Goal: Task Accomplishment & Management: Manage account settings

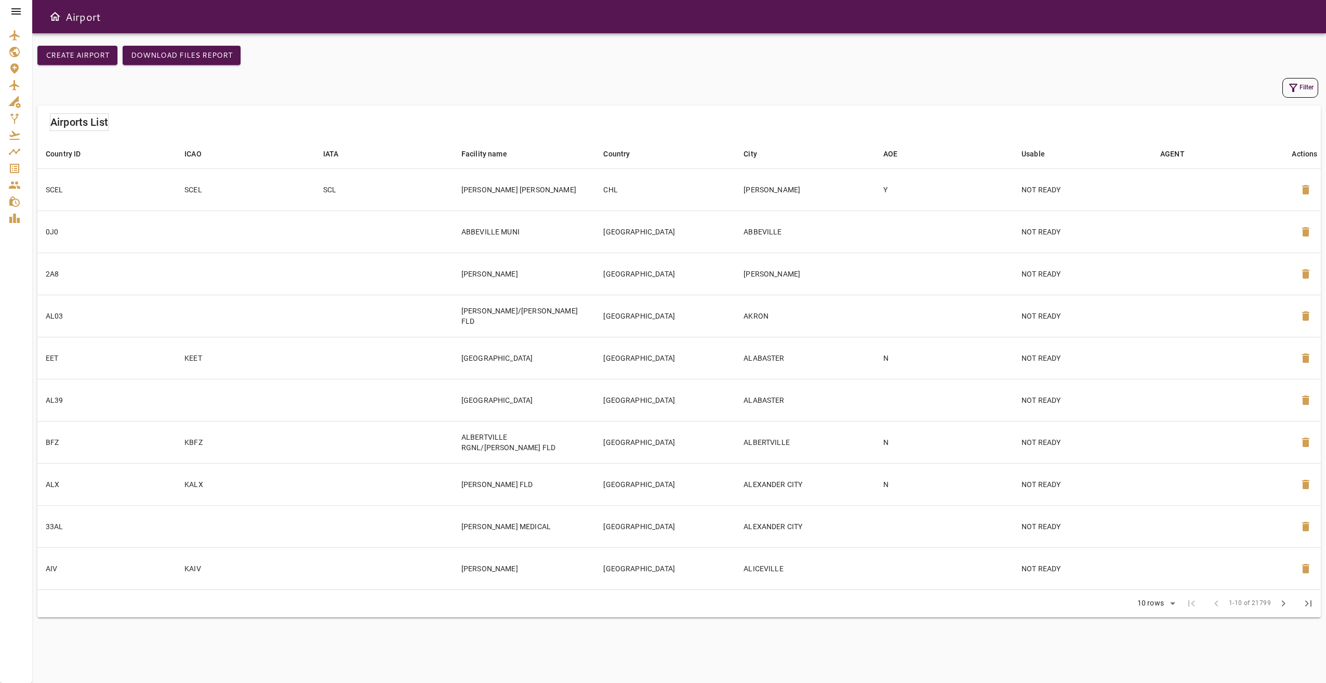
click at [15, 10] on icon at bounding box center [16, 11] width 12 height 12
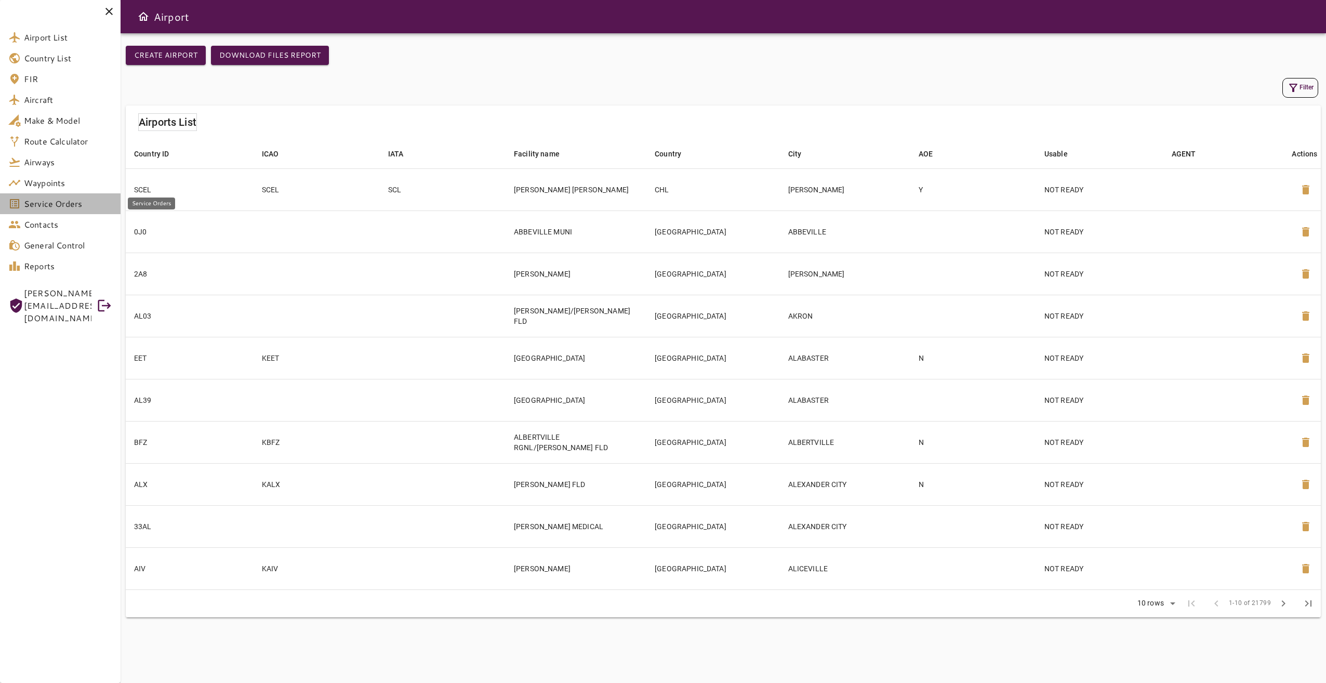
click at [71, 202] on span "Service Orders" at bounding box center [68, 203] width 88 height 12
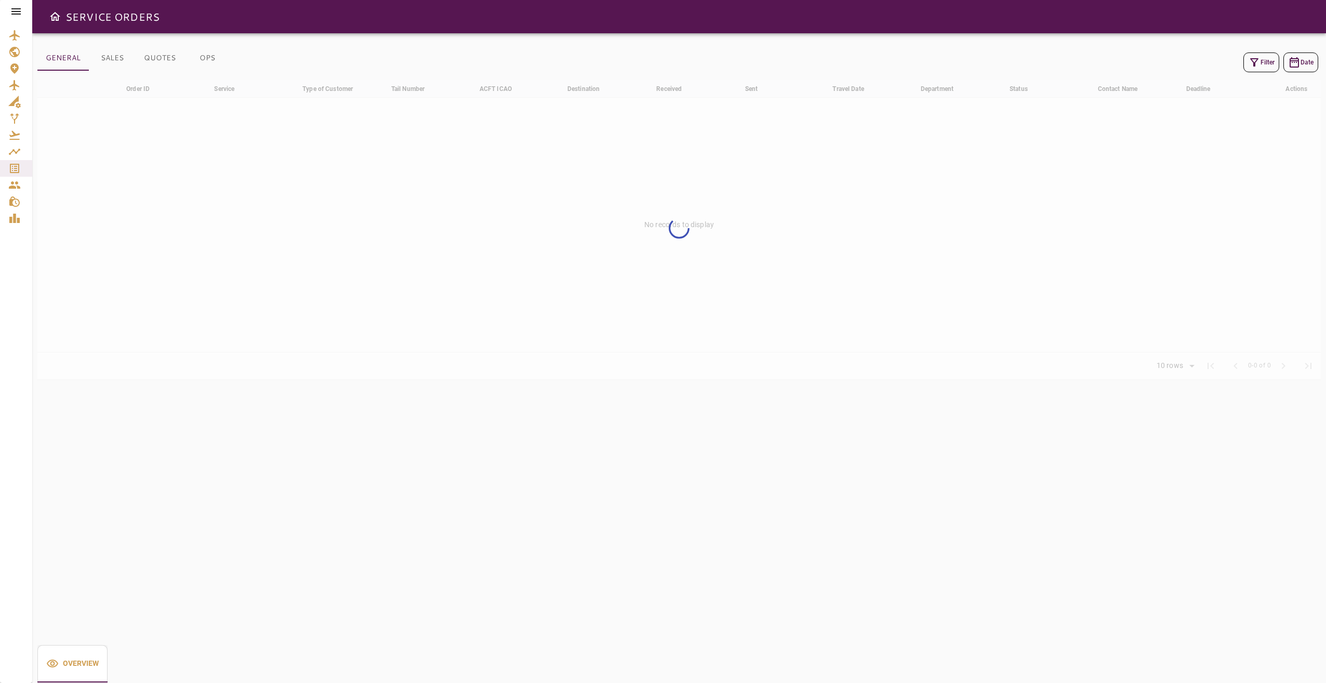
click at [1258, 56] on button "Filter" at bounding box center [1261, 62] width 36 height 20
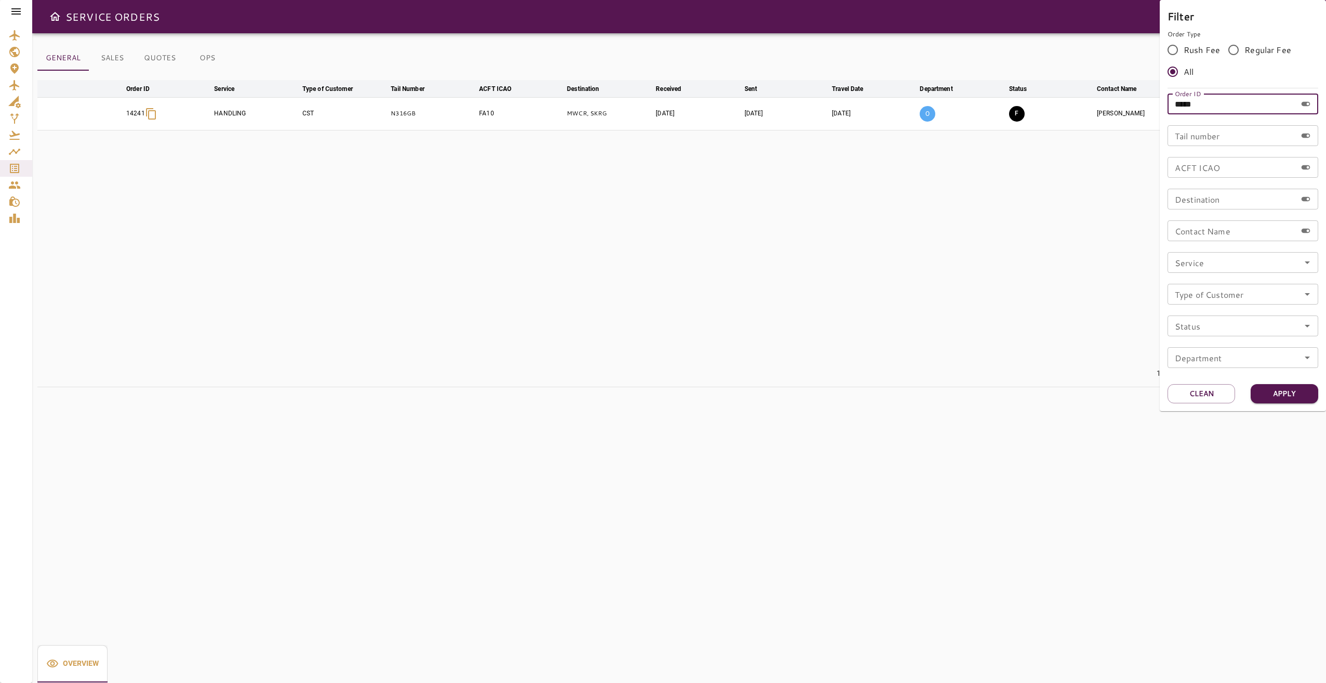
drag, startPoint x: 1188, startPoint y: 109, endPoint x: 1164, endPoint y: 109, distance: 24.4
click at [1164, 109] on div "Filter Order Type Rush Fee Regular Fee All Order ID ***** Order ID Tail number …" at bounding box center [1243, 205] width 166 height 411
type input "*****"
click at [1265, 389] on button "Apply" at bounding box center [1285, 393] width 68 height 19
click at [1101, 314] on div at bounding box center [663, 341] width 1326 height 683
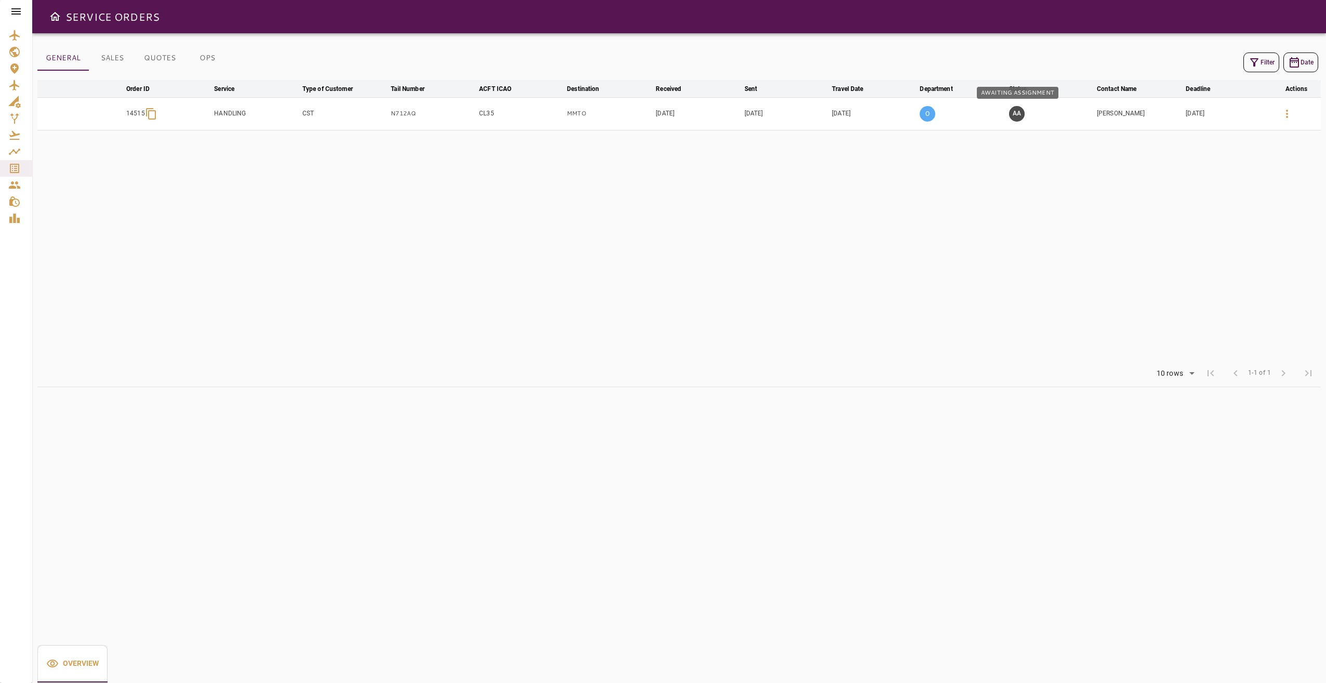
click at [1016, 116] on button "AA" at bounding box center [1017, 114] width 16 height 16
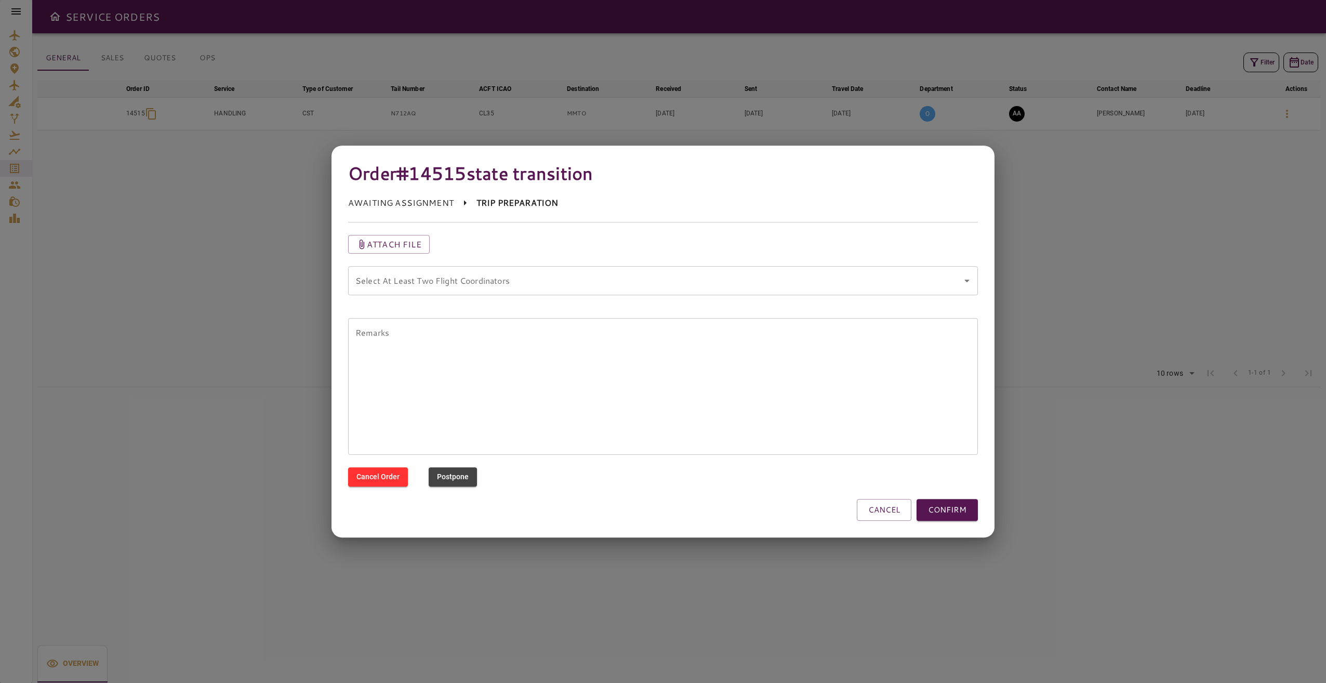
click at [638, 293] on div "Select At Least Two Flight Coordinators" at bounding box center [663, 280] width 630 height 29
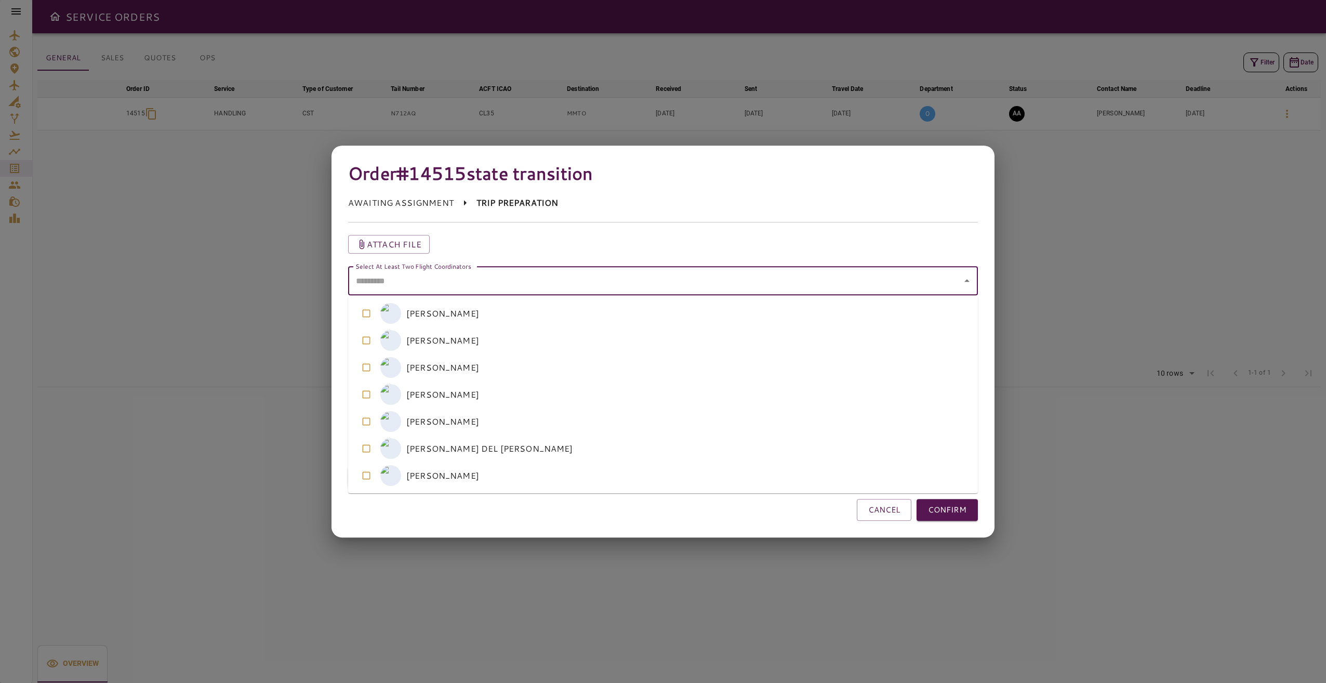
click at [615, 287] on coordinators "Select At Least Two Flight Coordinators" at bounding box center [655, 281] width 605 height 20
click at [512, 345] on coordinators-option-1 "M [PERSON_NAME]" at bounding box center [663, 340] width 630 height 27
click at [506, 373] on coordinators-option-2 "M [PERSON_NAME]" at bounding box center [663, 367] width 630 height 27
click at [941, 513] on button "CONFIRM" at bounding box center [947, 510] width 61 height 22
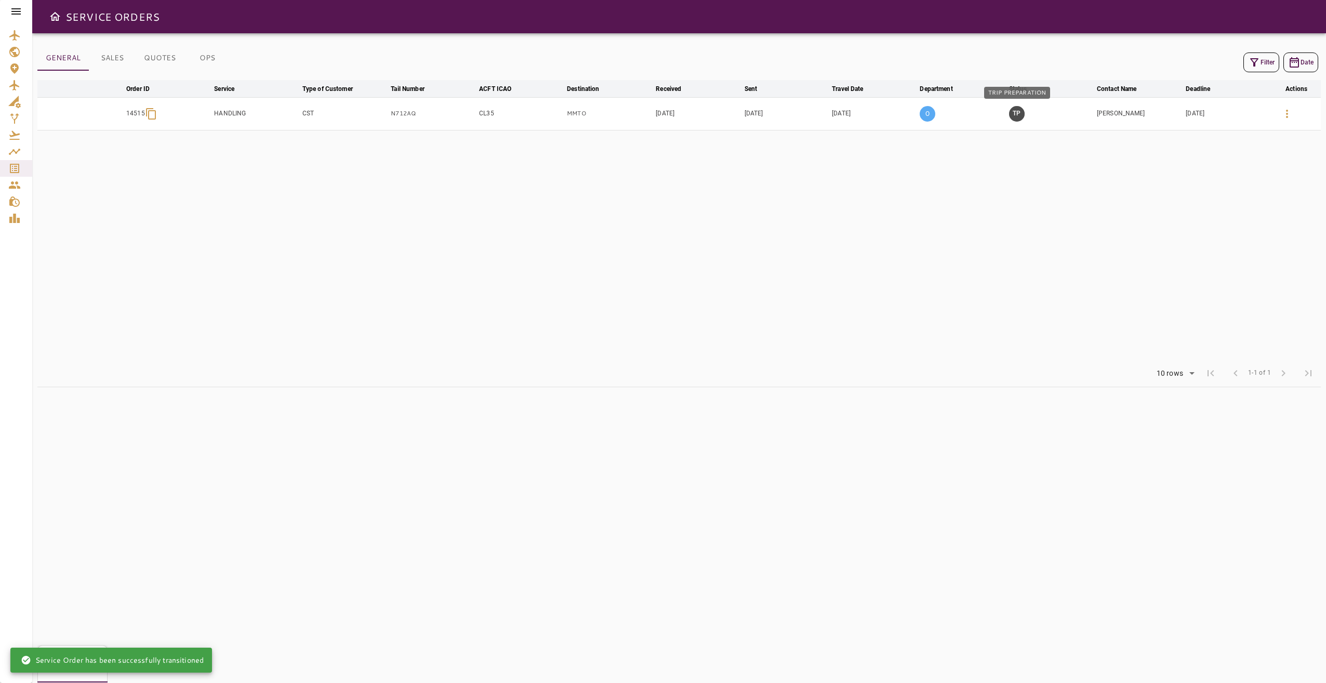
click at [1021, 113] on button "TP" at bounding box center [1017, 114] width 16 height 16
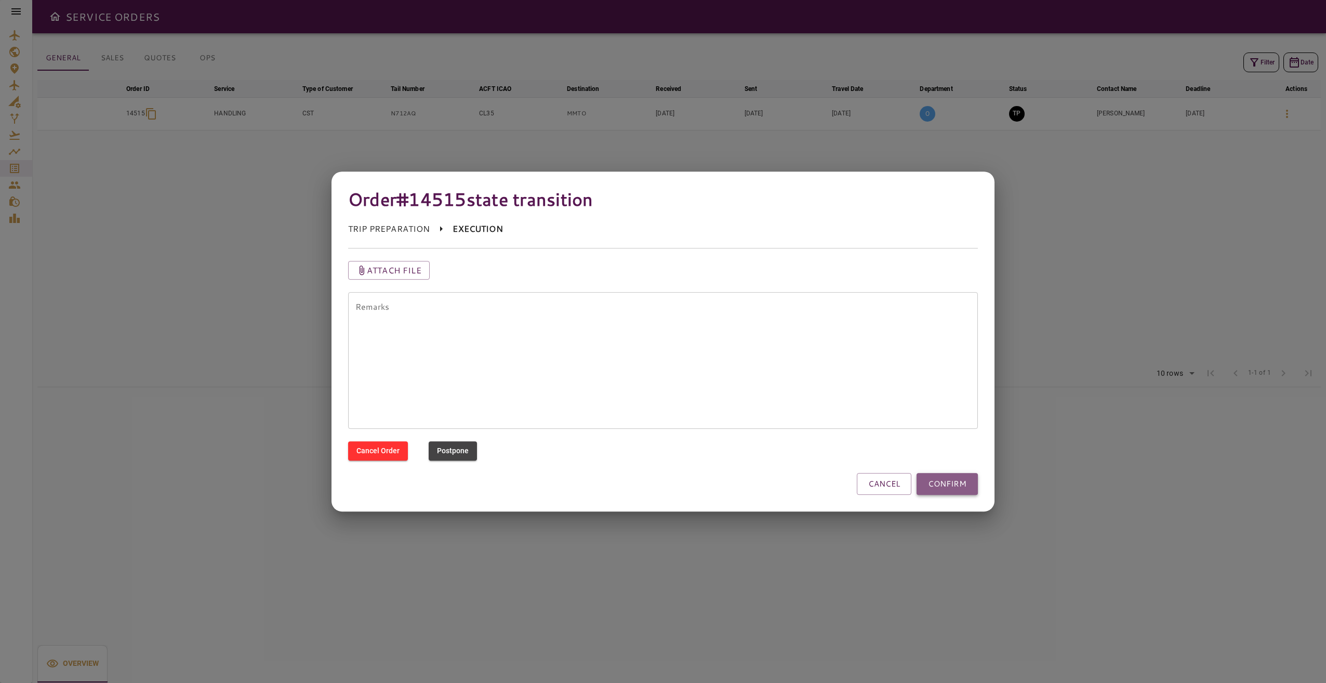
click at [947, 482] on button "CONFIRM" at bounding box center [947, 484] width 61 height 22
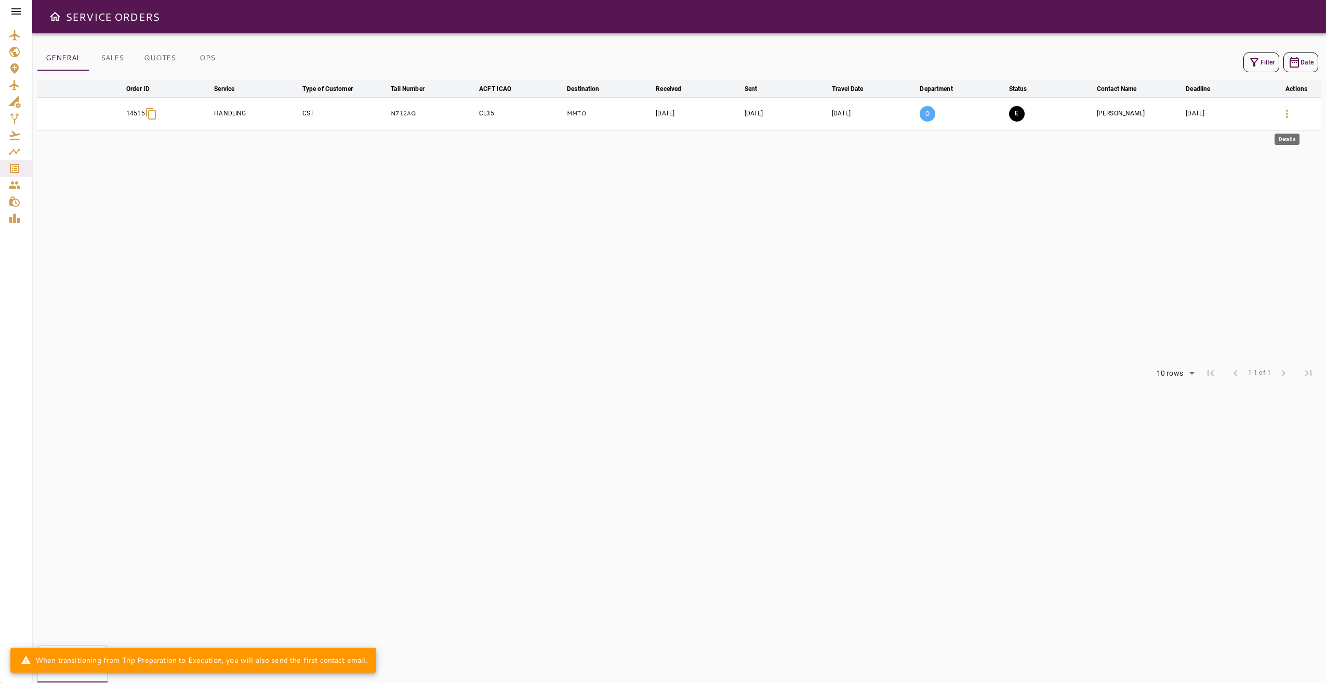
click at [1288, 113] on icon "button" at bounding box center [1287, 114] width 2 height 8
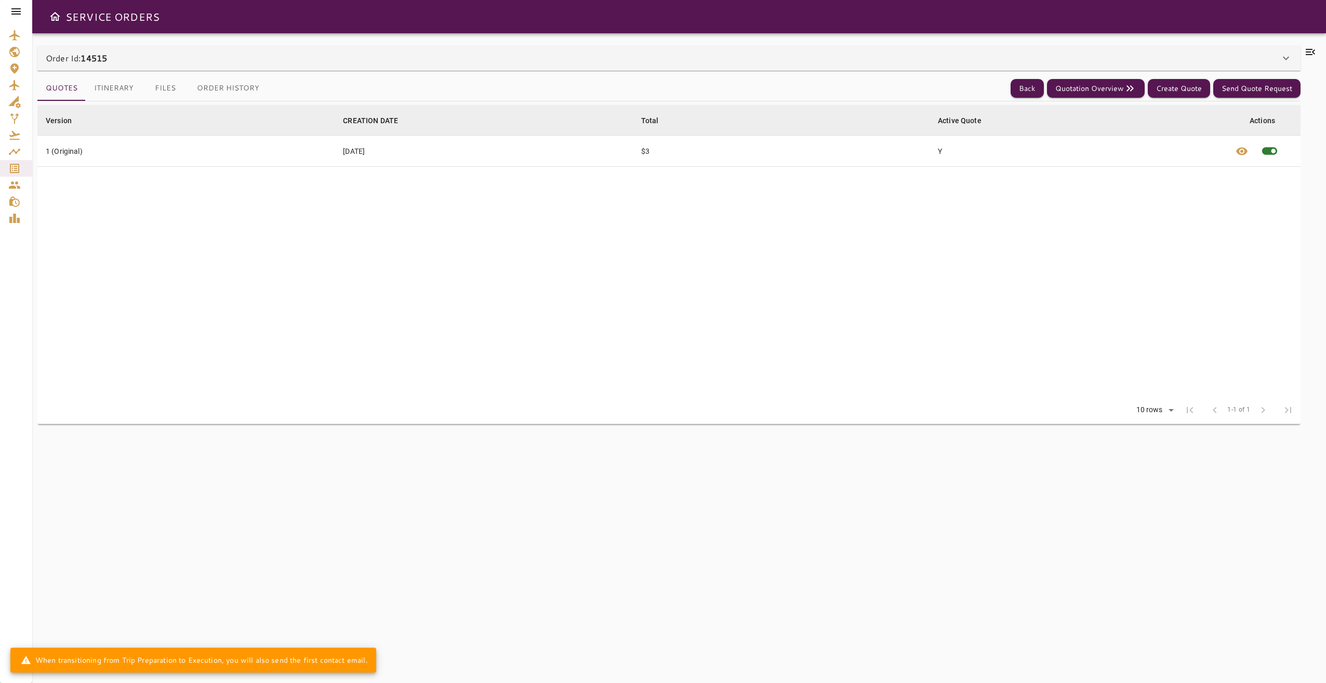
click at [1311, 50] on icon at bounding box center [1310, 52] width 12 height 12
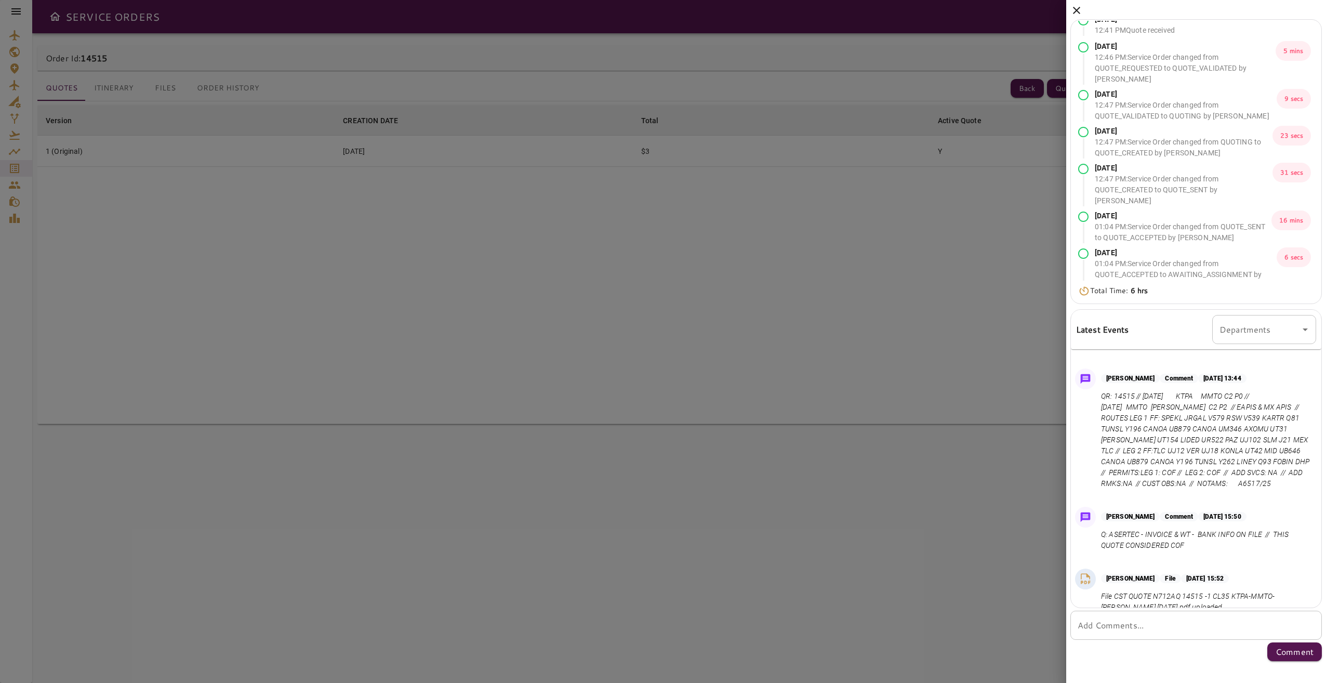
scroll to position [177, 0]
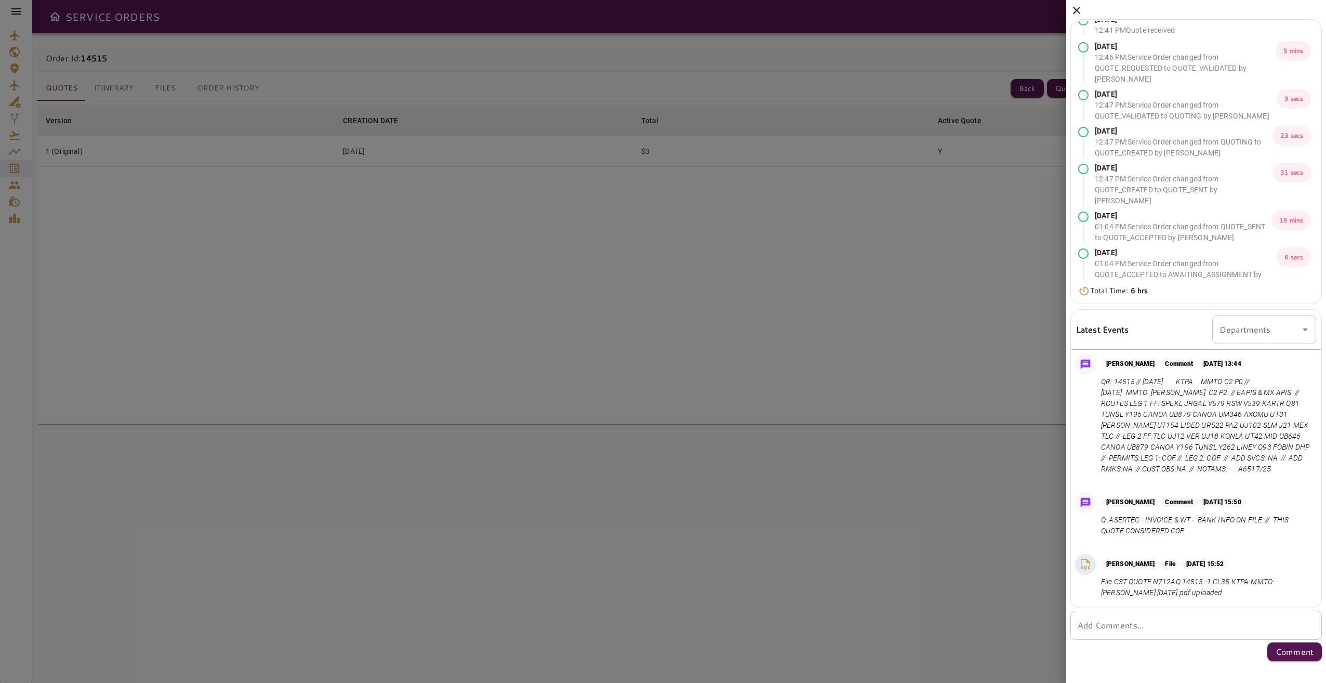
click at [976, 486] on div at bounding box center [663, 341] width 1326 height 683
click at [1080, 9] on icon at bounding box center [1076, 10] width 12 height 12
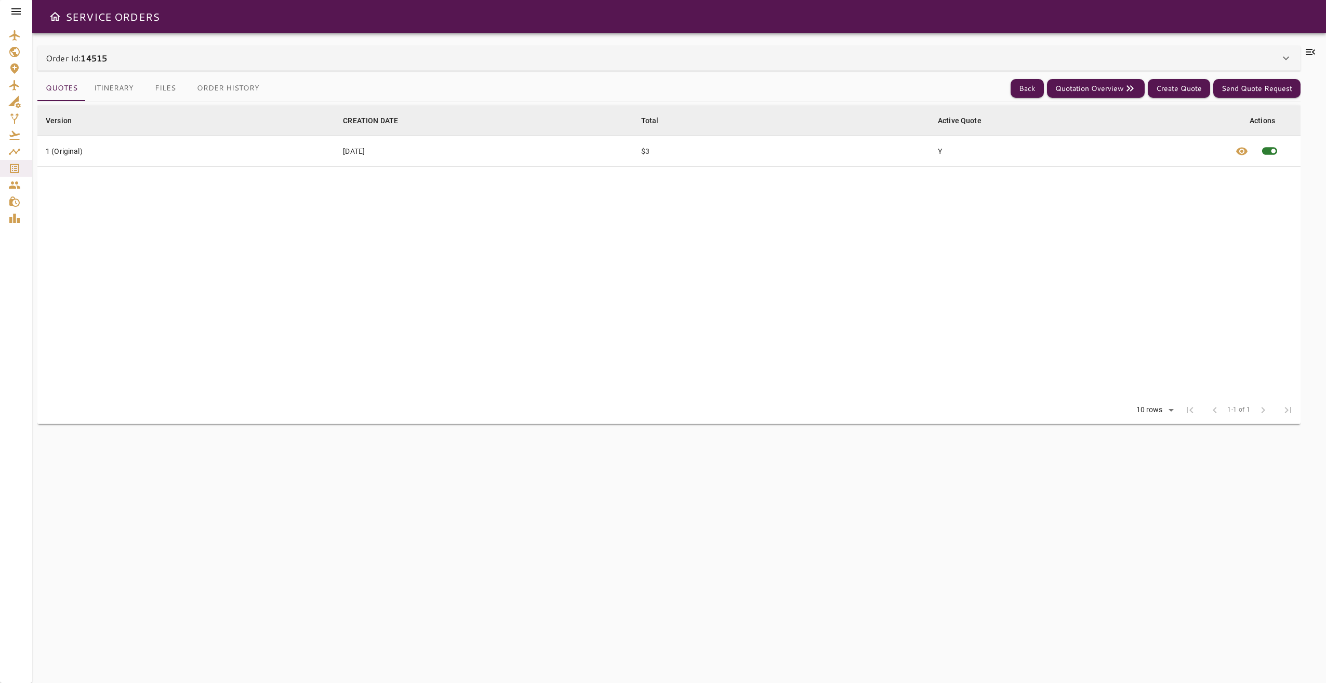
click at [144, 78] on button "Files" at bounding box center [165, 88] width 47 height 25
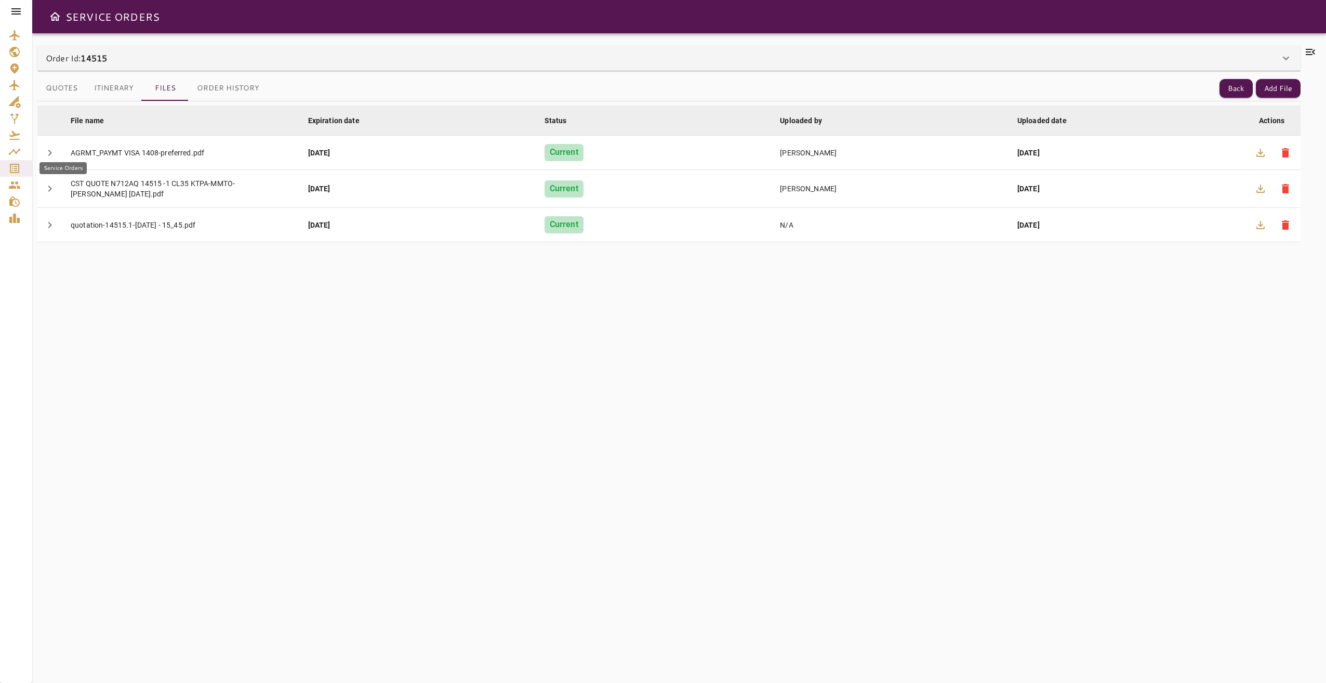
click at [14, 167] on icon "Service Orders" at bounding box center [14, 168] width 12 height 12
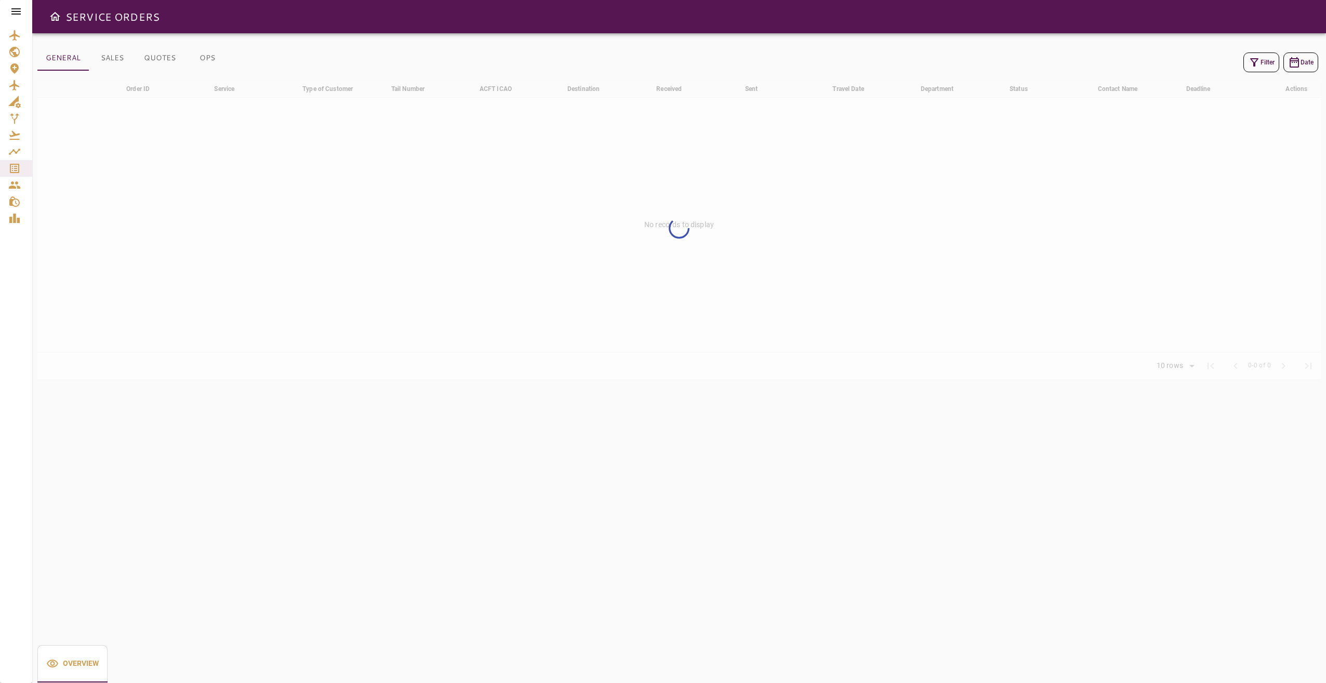
click at [1267, 55] on button "Filter" at bounding box center [1261, 62] width 36 height 20
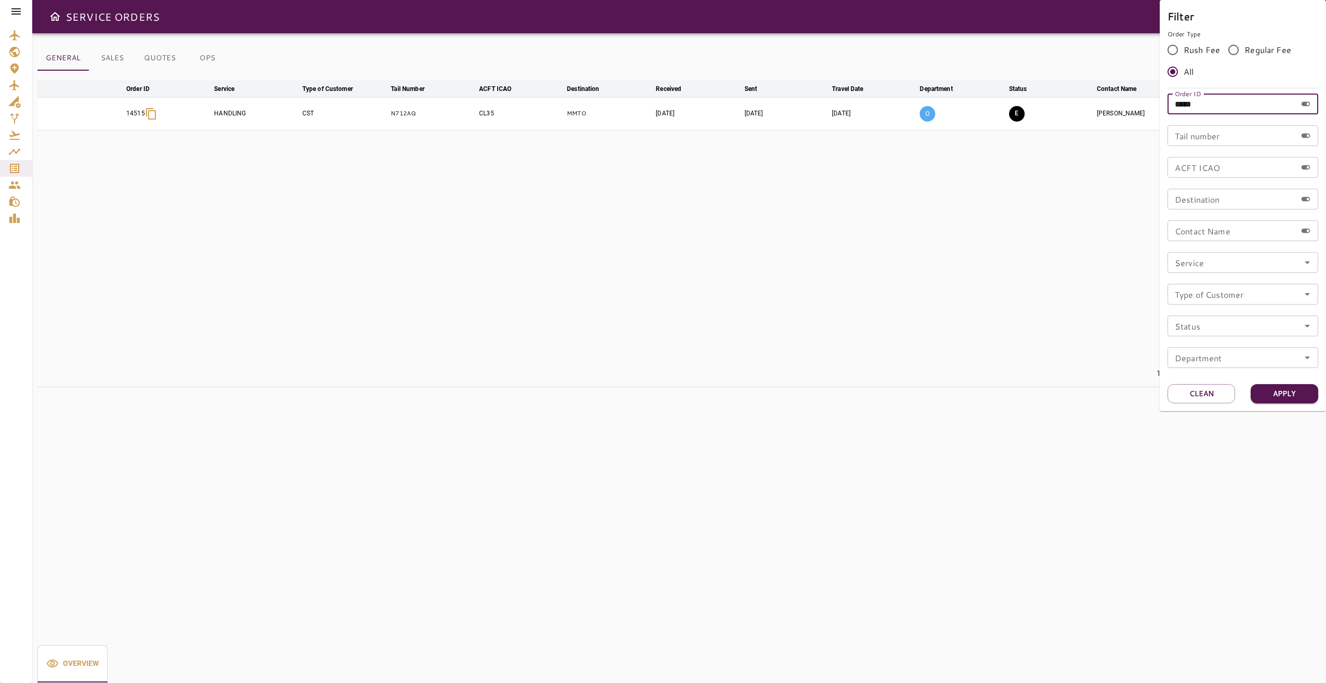
click at [1211, 103] on input "*****" at bounding box center [1232, 104] width 129 height 21
drag, startPoint x: 1211, startPoint y: 105, endPoint x: 1187, endPoint y: 103, distance: 24.0
click at [1187, 103] on input "*****" at bounding box center [1232, 104] width 129 height 21
click at [1289, 394] on button "Apply" at bounding box center [1285, 393] width 68 height 19
click at [1192, 108] on input "******" at bounding box center [1232, 104] width 129 height 21
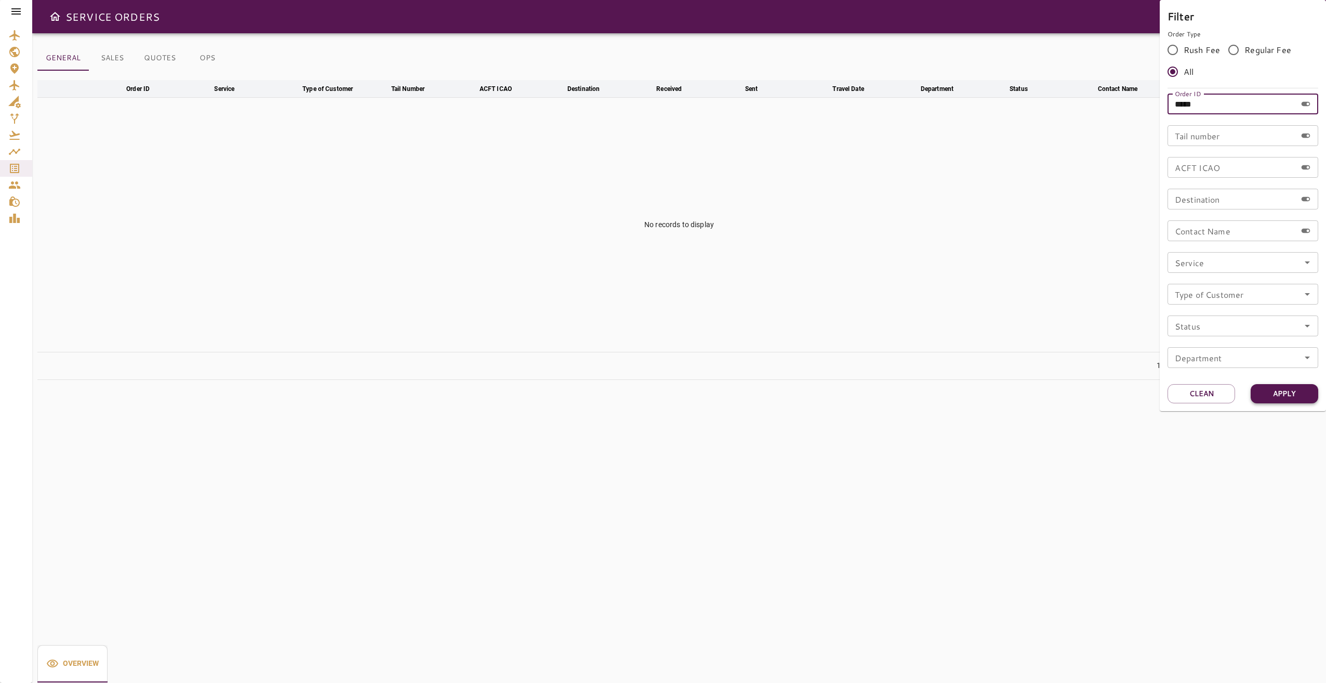
type input "*****"
click at [1295, 398] on button "Apply" at bounding box center [1285, 393] width 68 height 19
click at [961, 236] on div at bounding box center [663, 341] width 1326 height 683
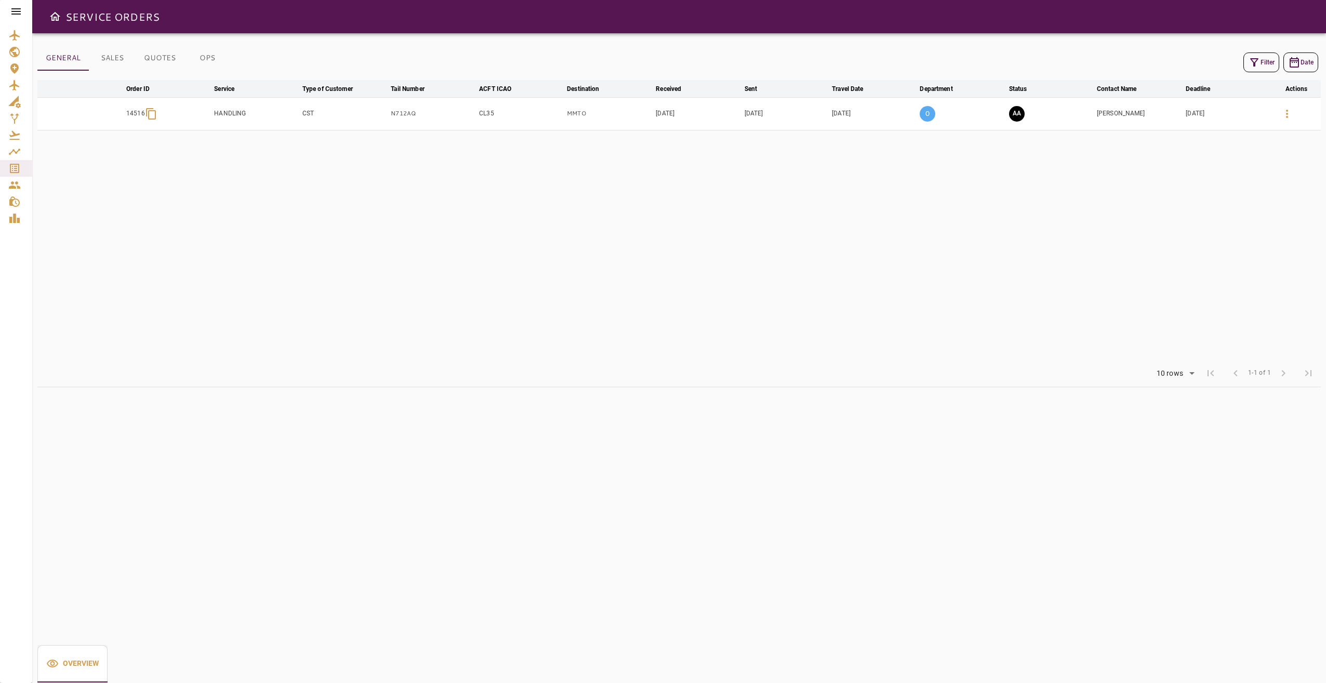
click at [1009, 108] on td "AA" at bounding box center [1051, 113] width 88 height 33
click at [1015, 117] on button "AA" at bounding box center [1017, 114] width 16 height 16
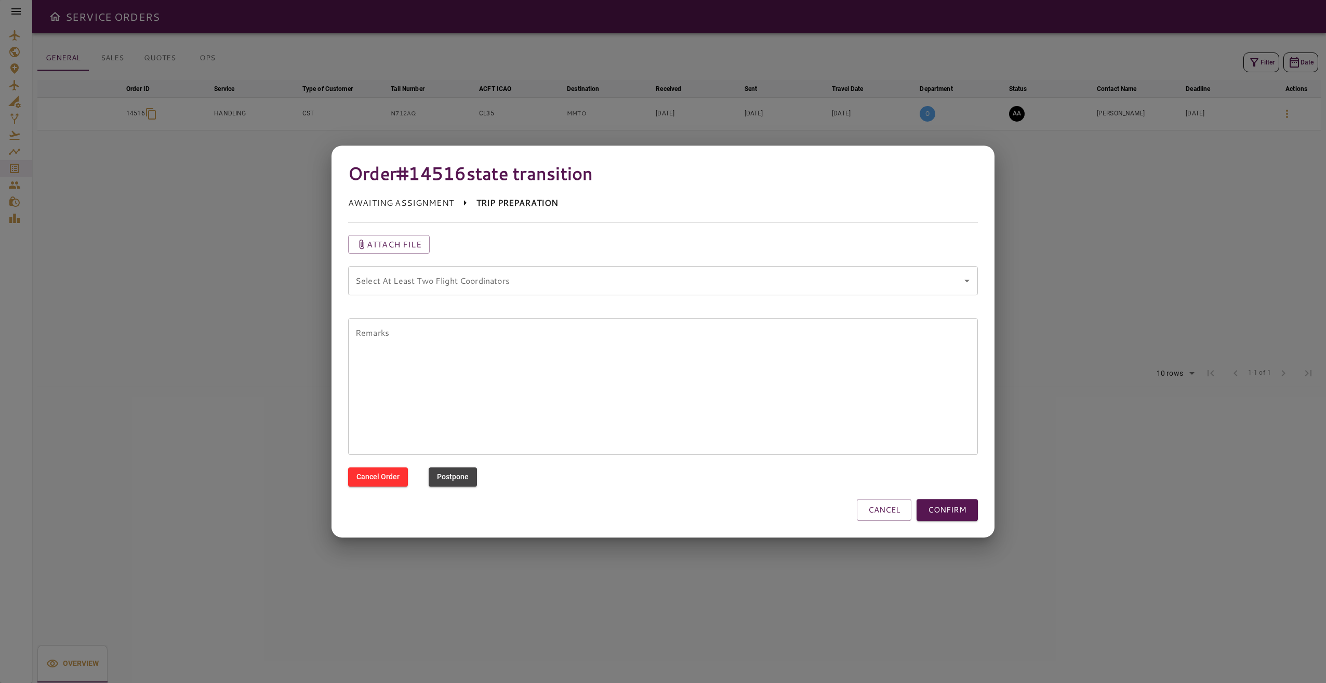
click at [667, 286] on coordinators "Select At Least Two Flight Coordinators" at bounding box center [655, 281] width 605 height 20
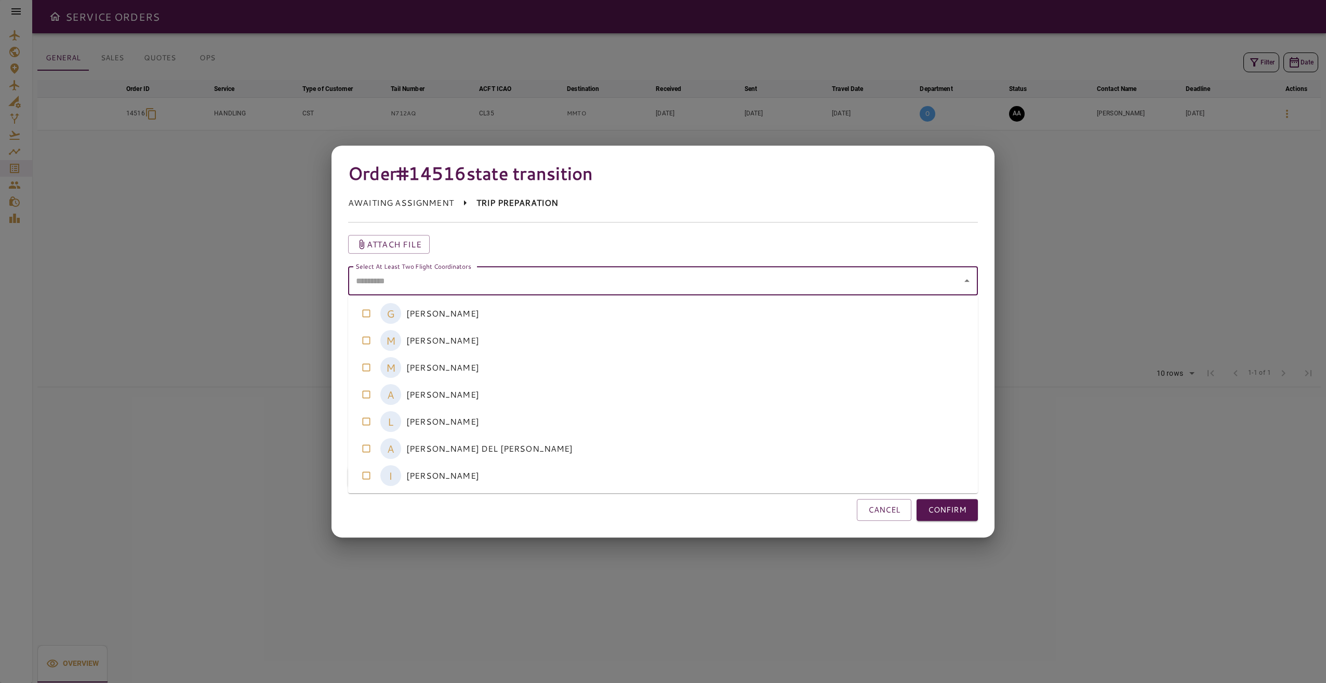
drag, startPoint x: 526, startPoint y: 348, endPoint x: 519, endPoint y: 389, distance: 41.2
click at [525, 358] on coordinators-listbox "G [PERSON_NAME] M [PERSON_NAME] M [PERSON_NAME] A [PERSON_NAME] L [PERSON_NAME]…" at bounding box center [663, 394] width 630 height 197
click at [501, 341] on coordinators-option-1 "M [PERSON_NAME]" at bounding box center [663, 340] width 630 height 27
click at [475, 363] on coordinators-option-2 "M [PERSON_NAME]" at bounding box center [663, 367] width 630 height 27
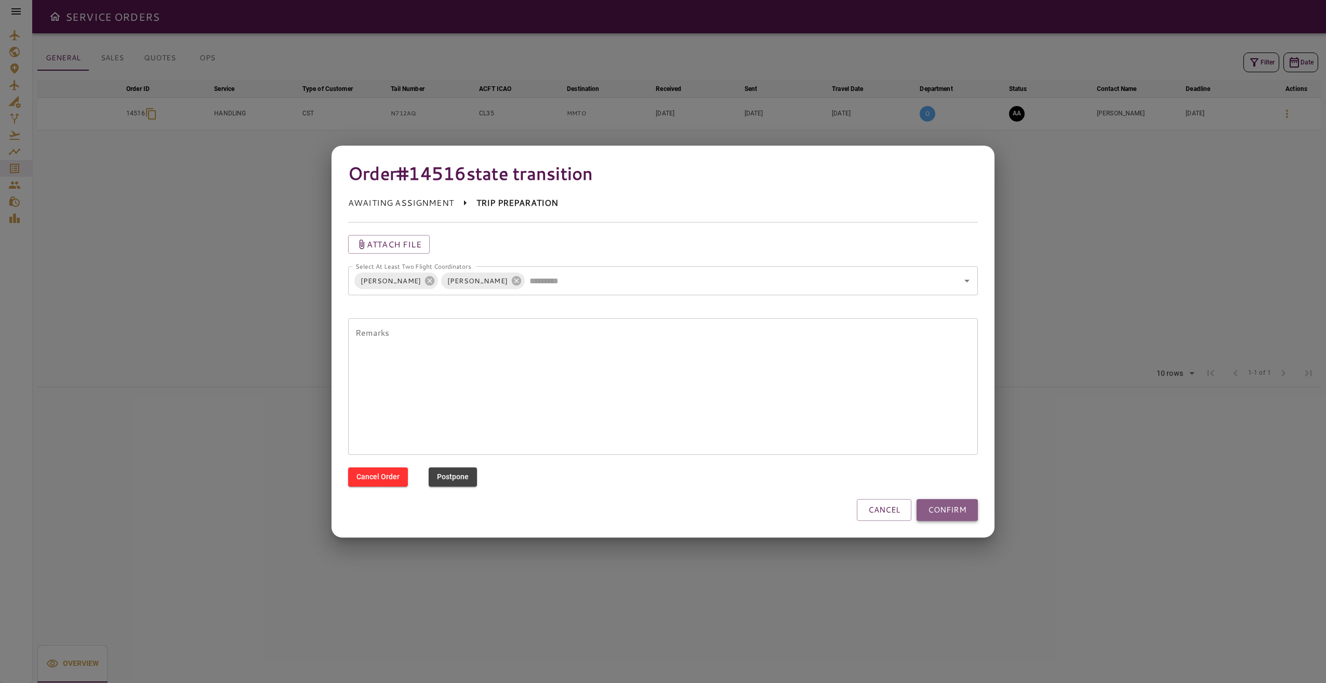
click at [935, 509] on button "CONFIRM" at bounding box center [947, 510] width 61 height 22
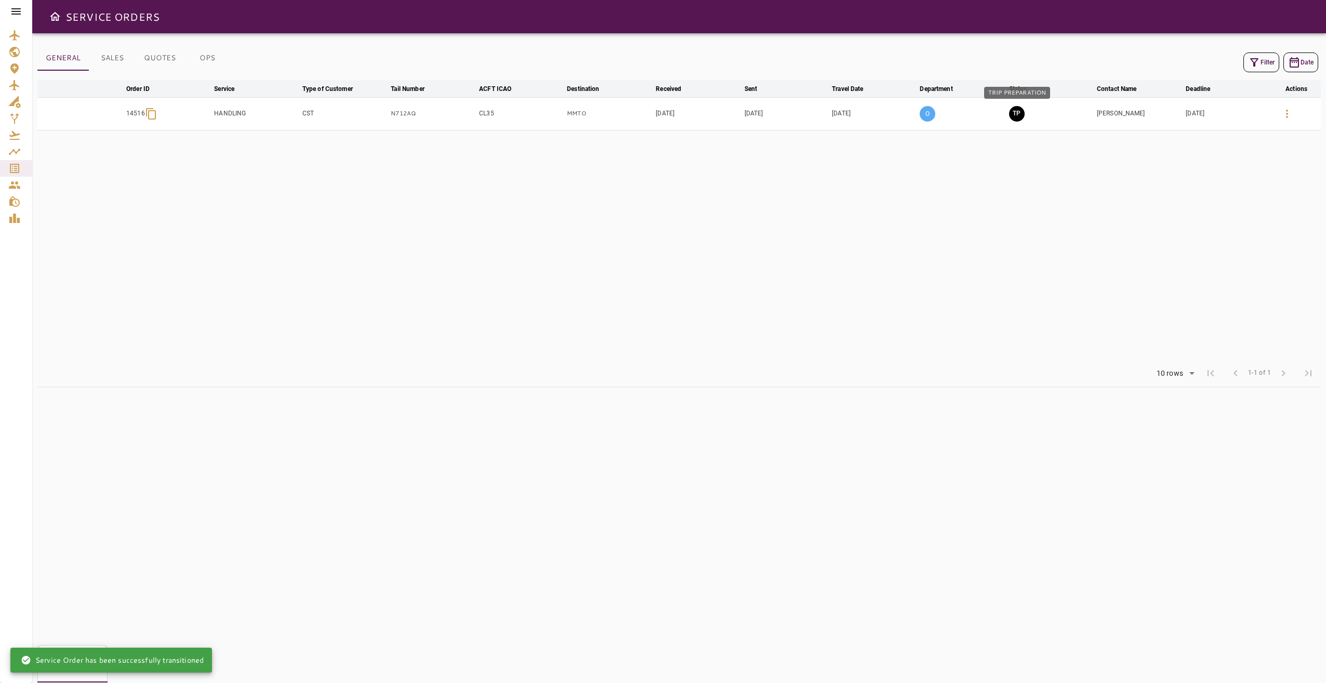
click at [1017, 113] on button "TP" at bounding box center [1017, 114] width 16 height 16
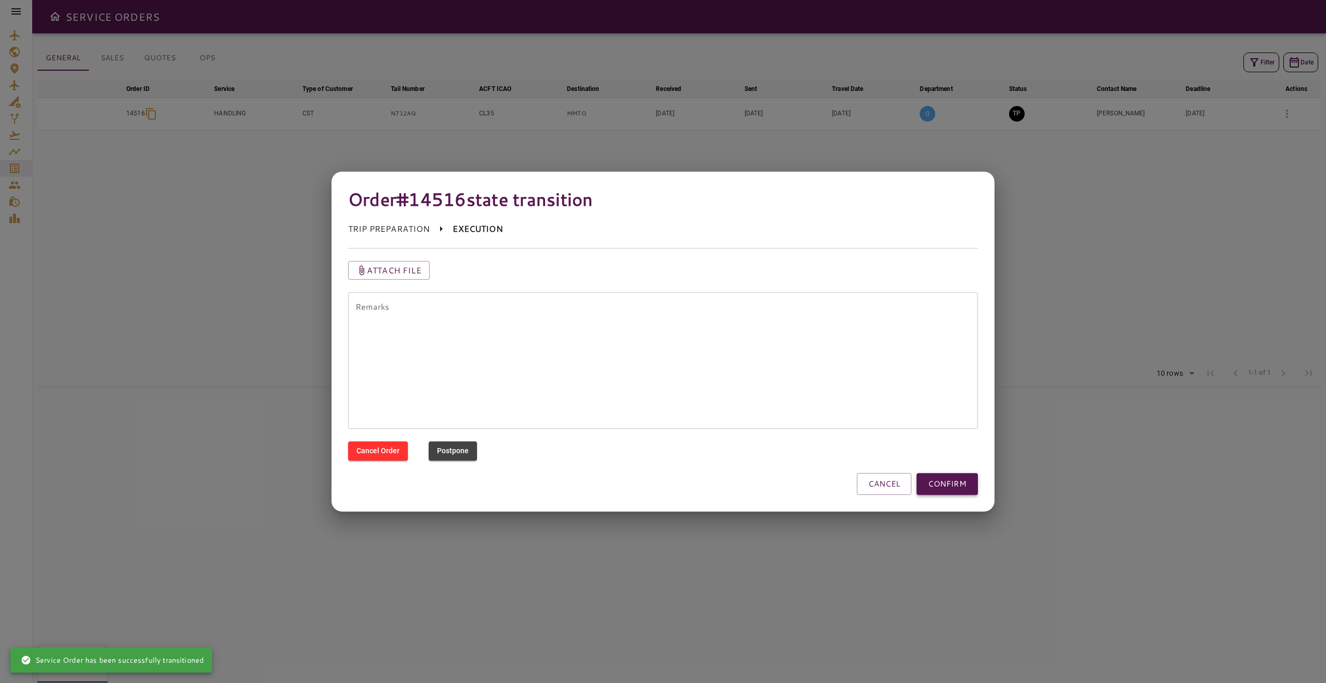
click at [956, 482] on button "CONFIRM" at bounding box center [947, 484] width 61 height 22
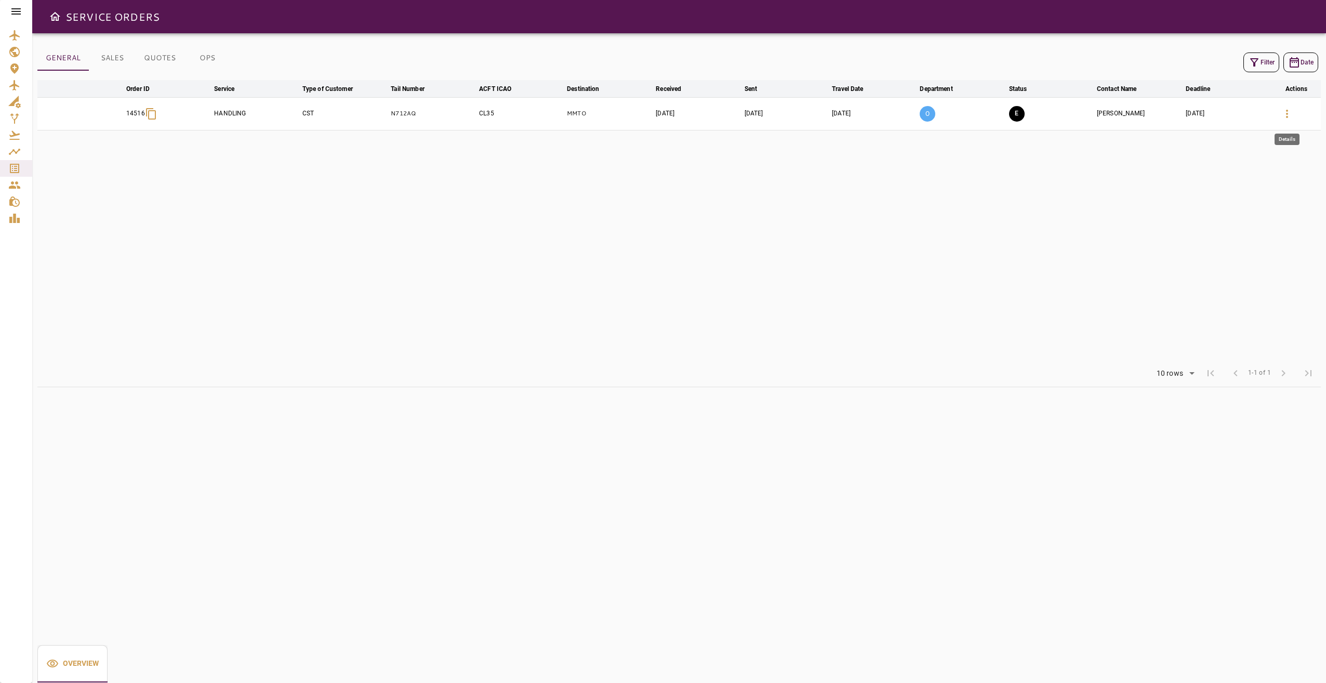
click at [1288, 115] on icon "button" at bounding box center [1287, 114] width 12 height 12
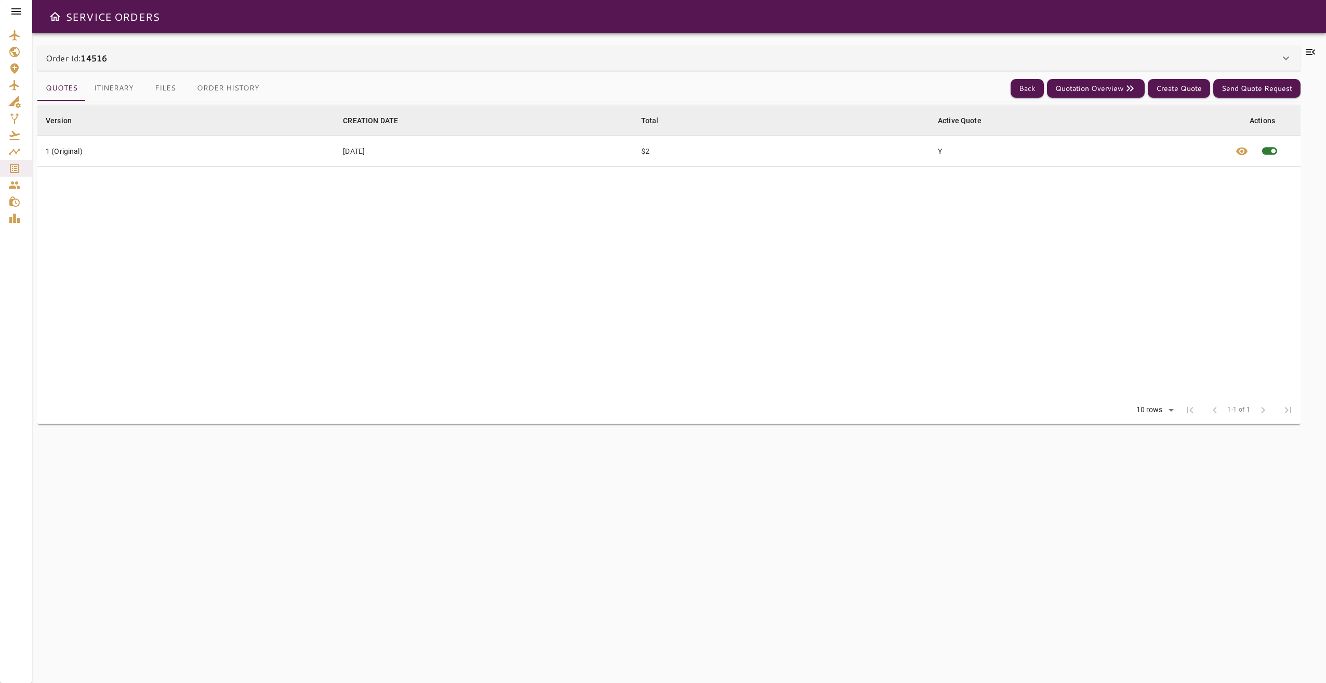
click at [1308, 55] on icon at bounding box center [1310, 52] width 9 height 6
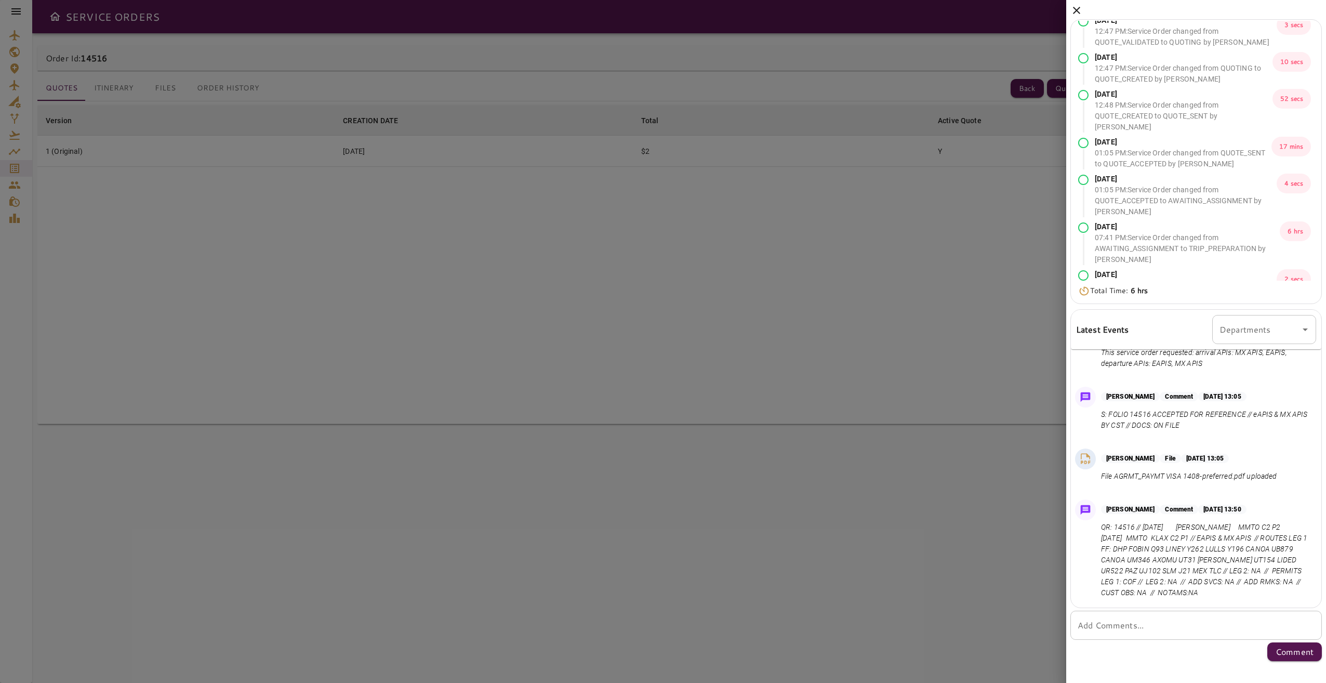
scroll to position [112, 0]
